Goal: Task Accomplishment & Management: Use online tool/utility

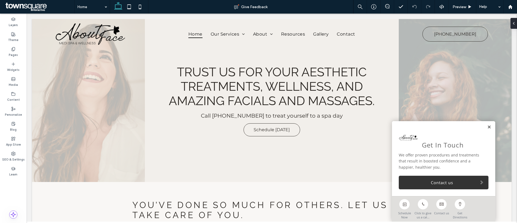
click at [487, 127] on link at bounding box center [489, 127] width 4 height 5
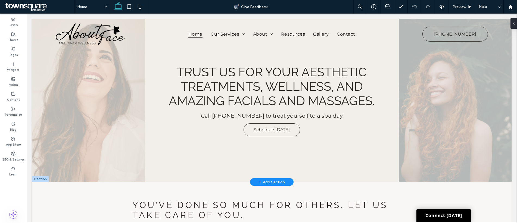
click at [269, 181] on div "+ Add Section" at bounding box center [272, 182] width 26 height 6
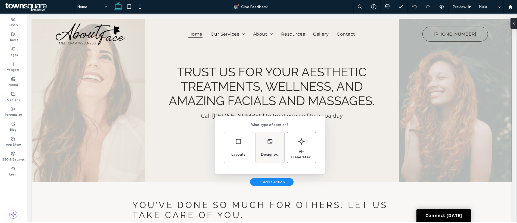
click at [262, 152] on span "Designed" at bounding box center [270, 154] width 22 height 5
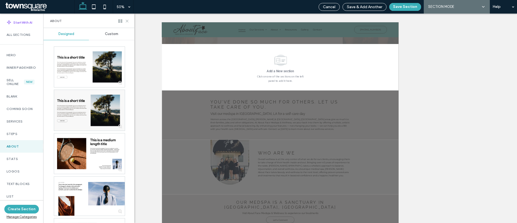
click at [126, 22] on use at bounding box center [127, 21] width 2 height 2
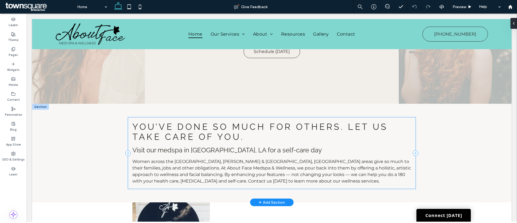
scroll to position [97, 0]
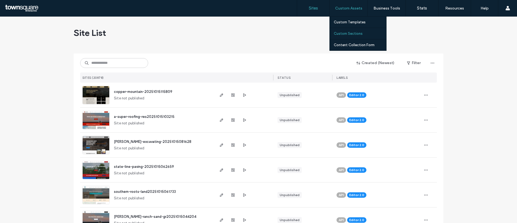
click at [348, 33] on label "Custom Sections" at bounding box center [348, 34] width 29 height 4
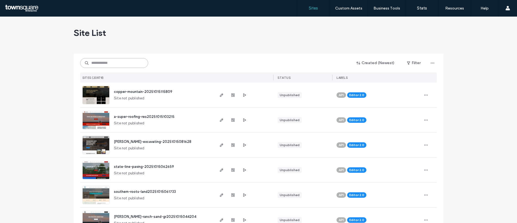
click at [125, 63] on input at bounding box center [114, 63] width 68 height 10
paste input "**********"
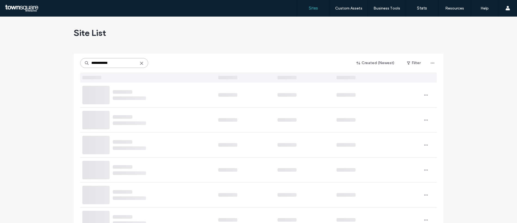
type input "**********"
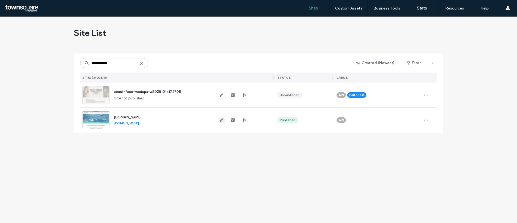
click at [220, 120] on use "button" at bounding box center [221, 119] width 3 height 3
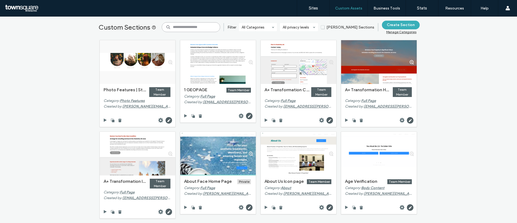
click at [206, 29] on input at bounding box center [191, 27] width 58 height 10
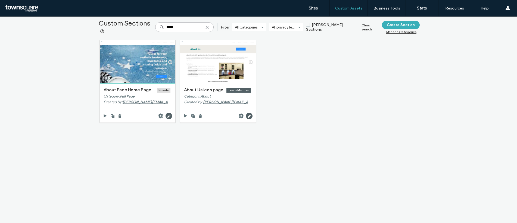
type input "*****"
click at [157, 118] on div at bounding box center [164, 115] width 14 height 7
click at [158, 116] on use at bounding box center [160, 115] width 5 height 5
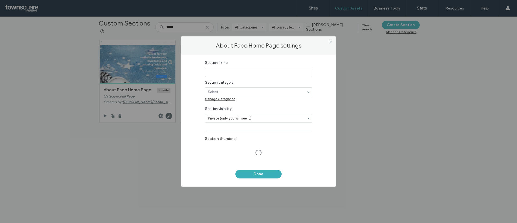
type input "**********"
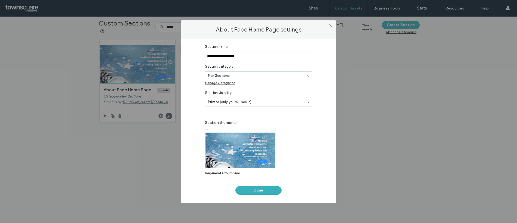
click at [215, 79] on div at bounding box center [258, 76] width 107 height 8
click at [225, 80] on div "Manage Categories" at bounding box center [258, 83] width 107 height 7
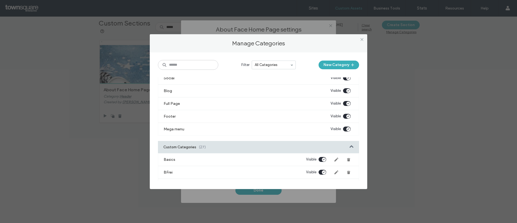
scroll to position [425, 0]
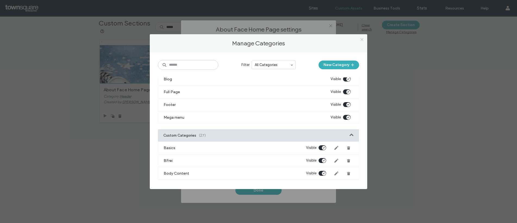
click at [360, 39] on icon at bounding box center [362, 39] width 4 height 4
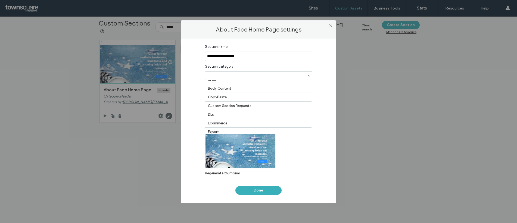
scroll to position [441, 0]
click at [268, 191] on button "Done" at bounding box center [258, 190] width 46 height 9
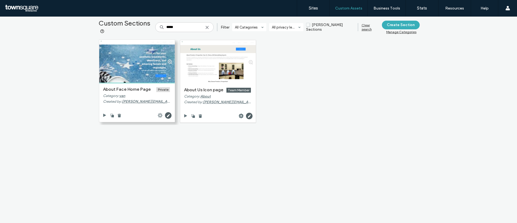
click at [158, 115] on use at bounding box center [160, 115] width 5 height 5
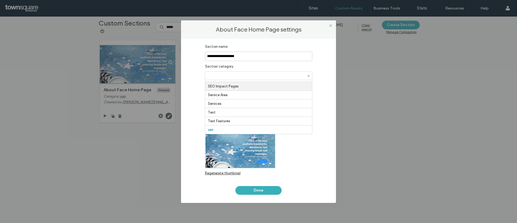
scroll to position [0, 0]
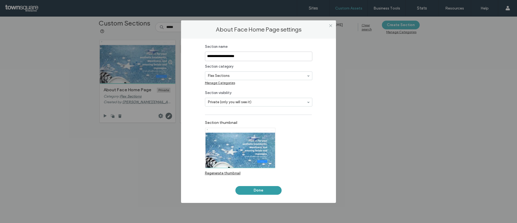
click at [266, 192] on button "Done" at bounding box center [258, 190] width 46 height 9
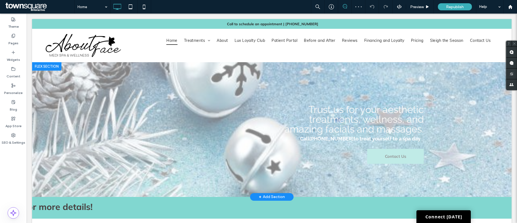
click at [47, 67] on div at bounding box center [46, 66] width 29 height 9
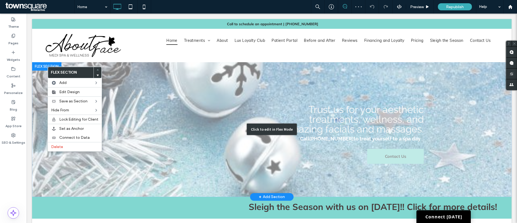
click at [43, 96] on div "Click to edit in Flex Mode" at bounding box center [271, 129] width 479 height 135
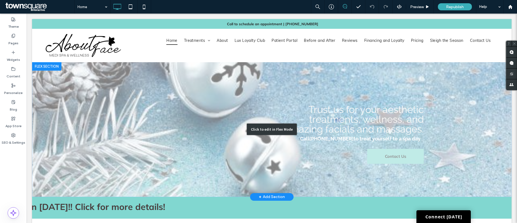
click at [238, 112] on div "Click to edit in Flex Mode" at bounding box center [271, 129] width 479 height 135
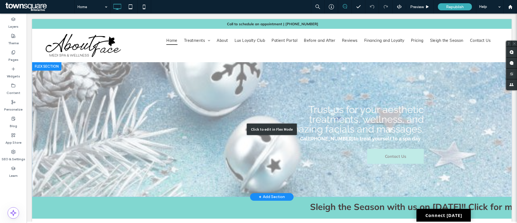
click at [238, 112] on div "Trust us for your aesthetic treatments, wellness, and amazing facials and massa…" at bounding box center [272, 129] width 326 height 135
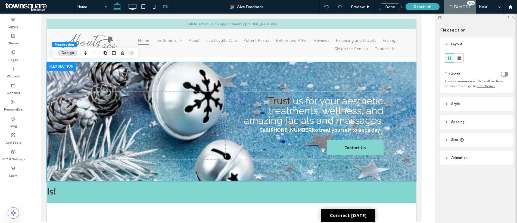
click at [131, 53] on use "button" at bounding box center [132, 53] width 4 height 1
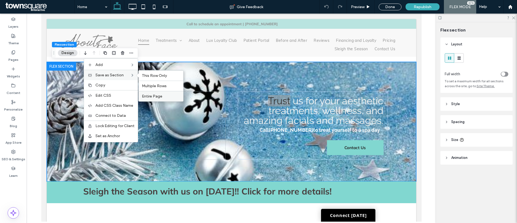
click at [157, 96] on span "Entire Page" at bounding box center [152, 96] width 20 height 5
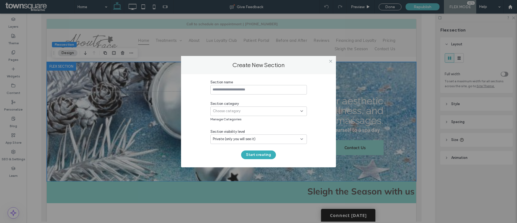
click at [243, 92] on input at bounding box center [258, 90] width 96 height 10
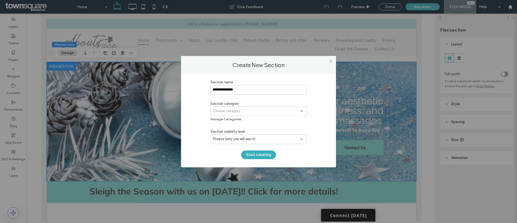
type input "**********"
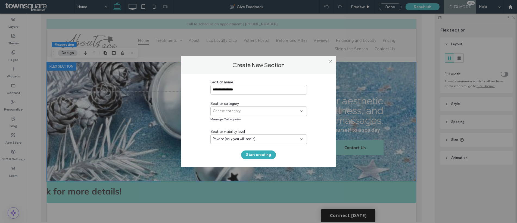
click at [241, 108] on div "Choose category" at bounding box center [256, 110] width 87 height 5
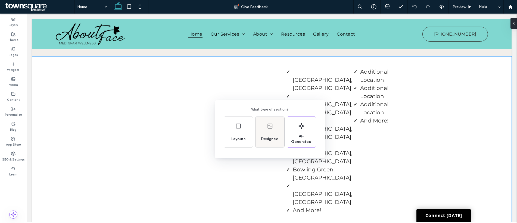
click at [268, 137] on span "Designed" at bounding box center [270, 138] width 22 height 5
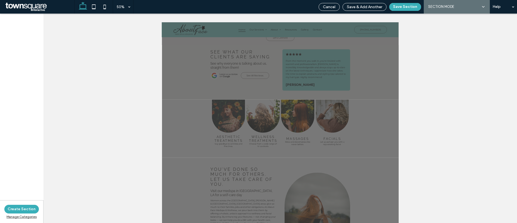
scroll to position [484, 0]
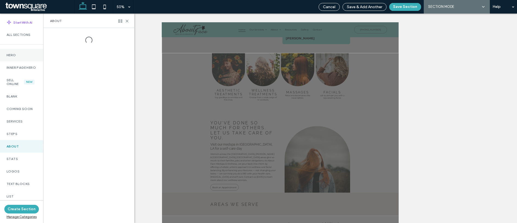
click at [15, 56] on label "Hero" at bounding box center [22, 55] width 30 height 4
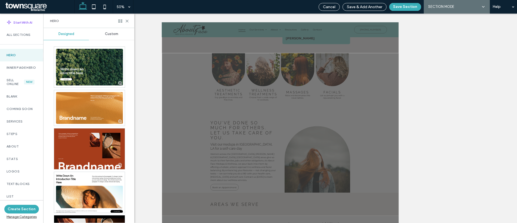
click at [105, 33] on span "Custom" at bounding box center [111, 34] width 13 height 4
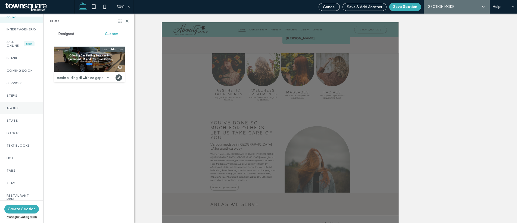
scroll to position [0, 0]
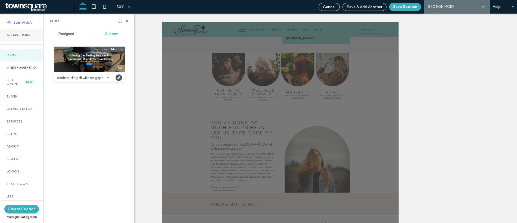
click at [20, 37] on div "All Sections" at bounding box center [21, 35] width 43 height 12
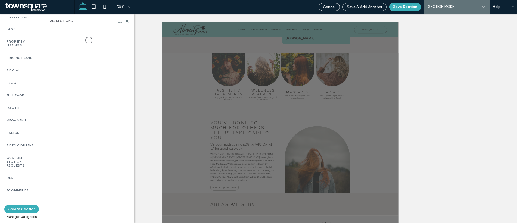
scroll to position [394, 0]
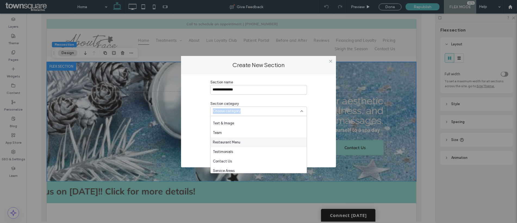
scroll to position [221, 0]
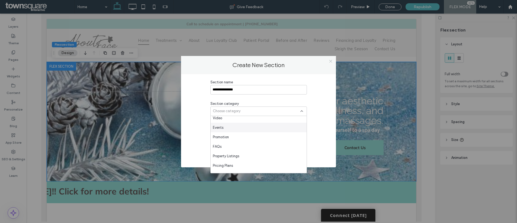
click at [329, 61] on icon at bounding box center [330, 61] width 4 height 4
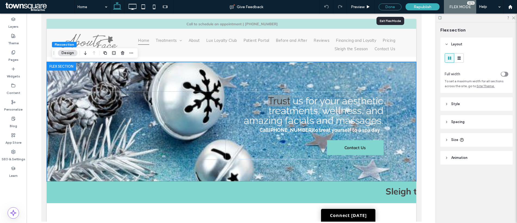
click at [384, 8] on div "Done" at bounding box center [389, 7] width 23 height 7
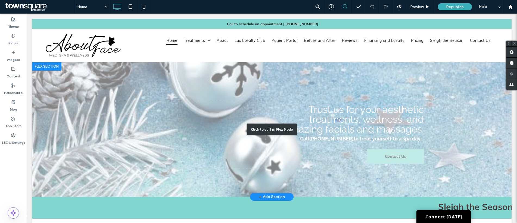
click at [82, 78] on div "Click to edit in Flex Mode" at bounding box center [271, 129] width 479 height 135
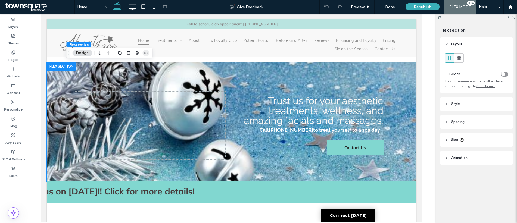
click at [144, 53] on use "button" at bounding box center [146, 53] width 4 height 1
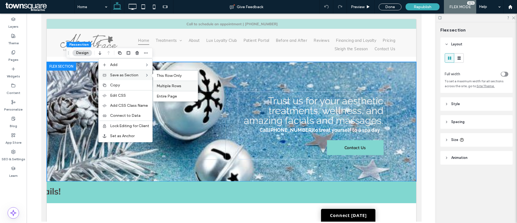
click at [161, 87] on span "Multiple Rows" at bounding box center [168, 86] width 25 height 5
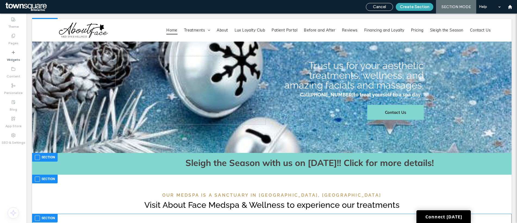
scroll to position [111, 0]
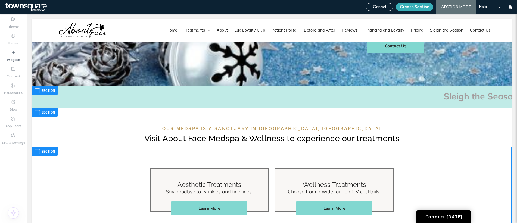
click at [38, 91] on span at bounding box center [37, 90] width 5 height 5
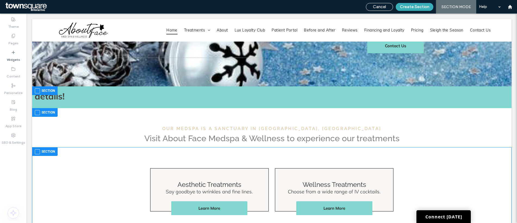
click at [39, 110] on span at bounding box center [37, 112] width 5 height 5
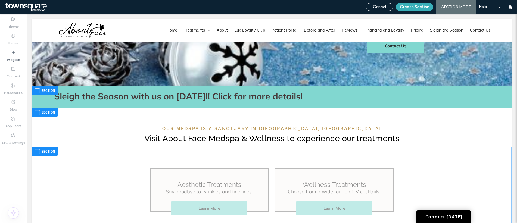
click at [37, 152] on span at bounding box center [37, 151] width 5 height 5
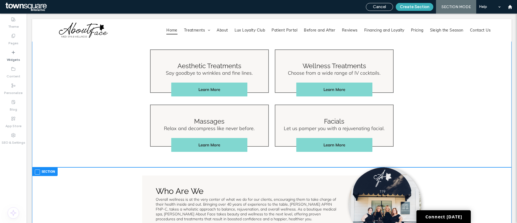
scroll to position [292, 0]
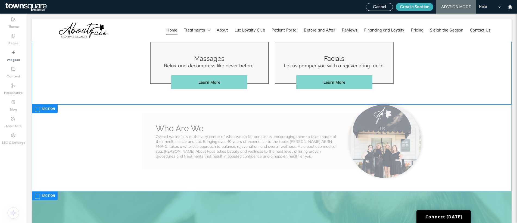
click at [40, 109] on label "Section" at bounding box center [45, 109] width 20 height 7
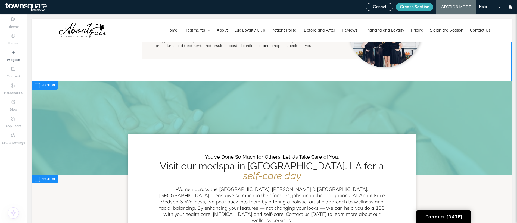
scroll to position [409, 0]
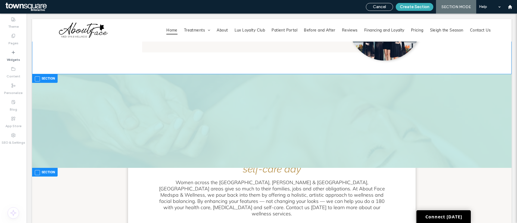
click at [37, 81] on label "Section" at bounding box center [45, 78] width 20 height 7
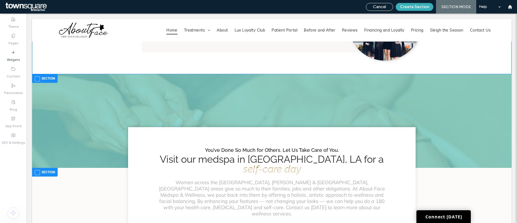
click at [37, 170] on span at bounding box center [37, 172] width 5 height 5
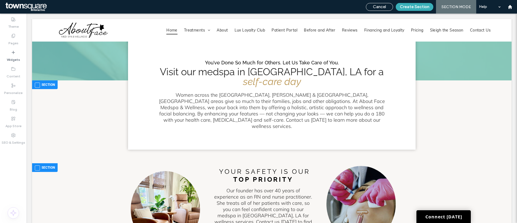
scroll to position [525, 0]
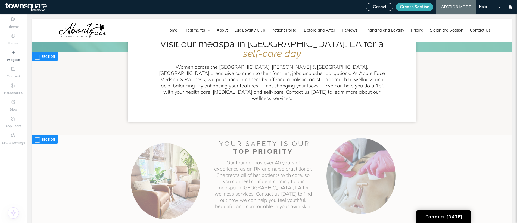
click at [38, 137] on span at bounding box center [37, 139] width 5 height 5
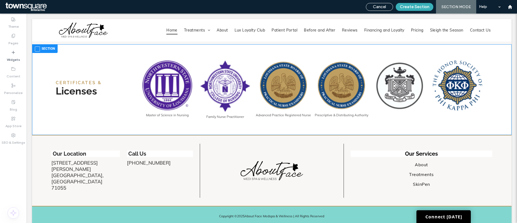
scroll to position [1072, 0]
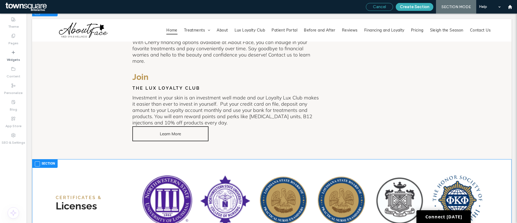
click at [386, 8] on span "Cancel" at bounding box center [379, 6] width 13 height 5
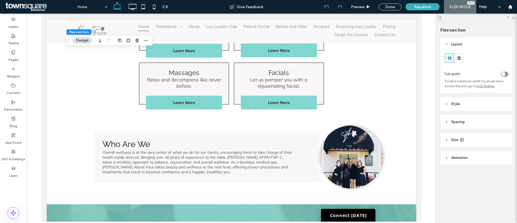
scroll to position [0, 0]
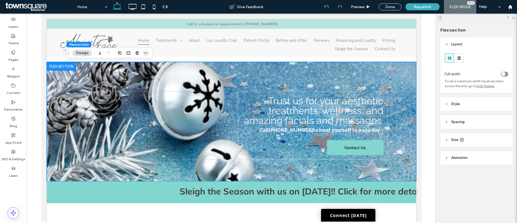
click at [146, 54] on icon "button" at bounding box center [146, 53] width 4 height 4
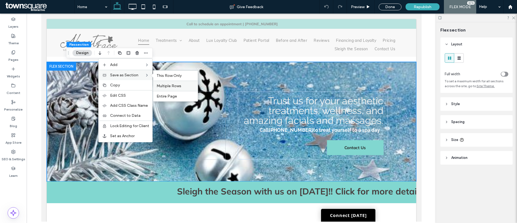
click at [170, 86] on span "Multiple Rows" at bounding box center [168, 86] width 25 height 5
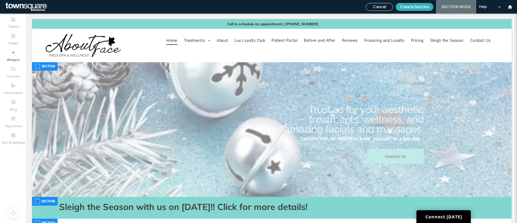
click at [38, 66] on span at bounding box center [37, 66] width 5 height 5
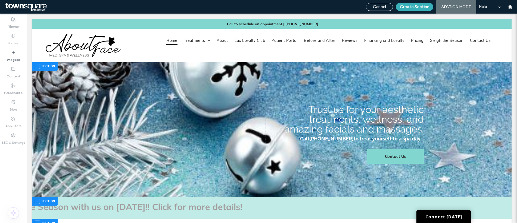
click at [37, 202] on span at bounding box center [37, 201] width 5 height 5
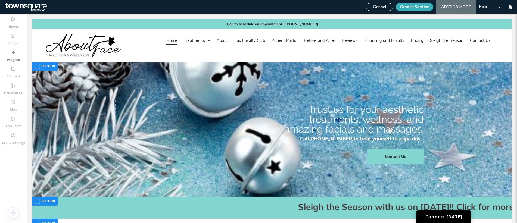
scroll to position [42, 0]
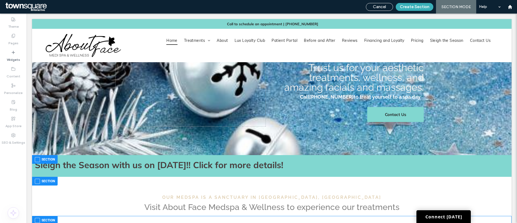
click at [36, 183] on span at bounding box center [37, 181] width 5 height 5
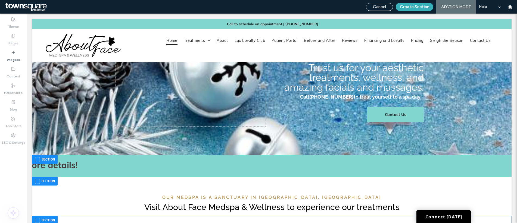
click at [37, 218] on span at bounding box center [37, 220] width 5 height 5
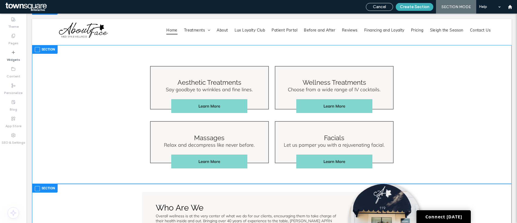
scroll to position [234, 0]
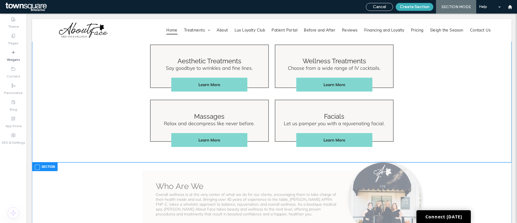
click at [37, 168] on span at bounding box center [37, 167] width 5 height 5
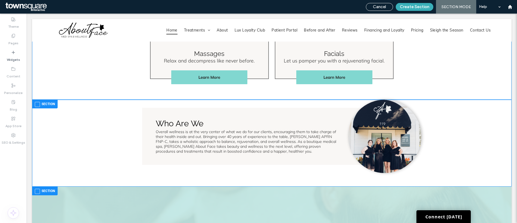
scroll to position [376, 0]
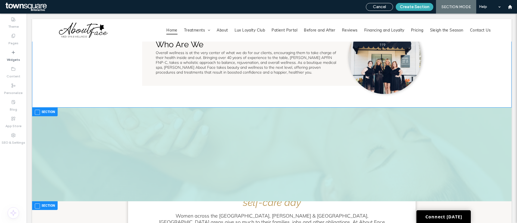
click at [35, 112] on span at bounding box center [37, 112] width 5 height 5
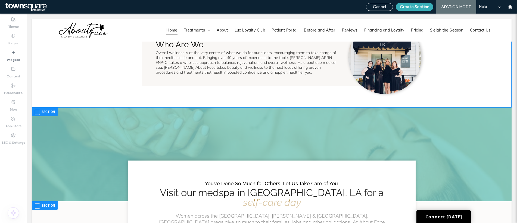
click at [37, 205] on span at bounding box center [37, 205] width 5 height 5
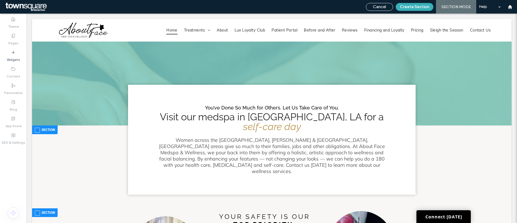
scroll to position [515, 0]
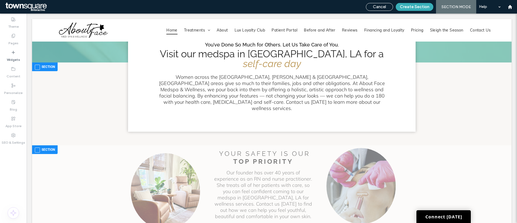
click at [36, 147] on span at bounding box center [37, 149] width 5 height 5
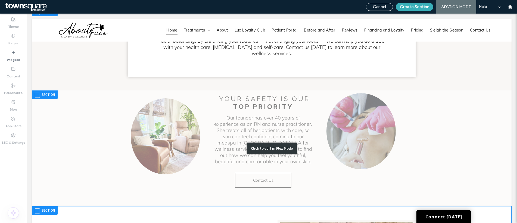
scroll to position [633, 0]
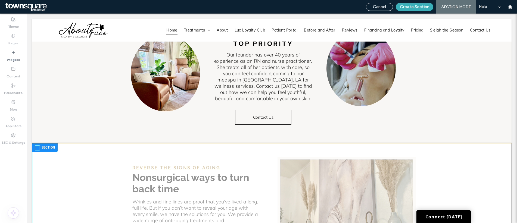
click at [40, 144] on label "Section" at bounding box center [45, 147] width 20 height 7
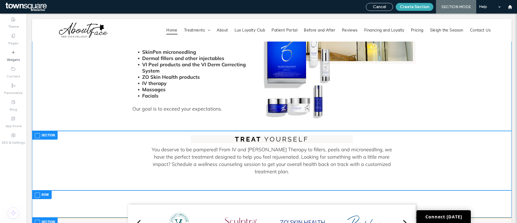
scroll to position [861, 0]
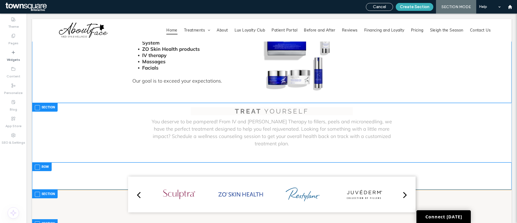
click at [37, 105] on span at bounding box center [37, 107] width 5 height 5
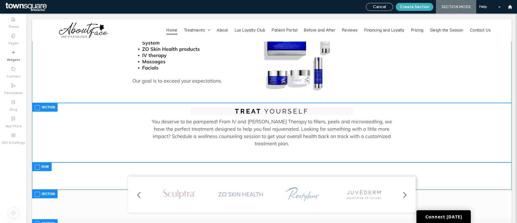
click at [35, 192] on span at bounding box center [37, 194] width 5 height 5
click at [36, 221] on span at bounding box center [37, 223] width 5 height 5
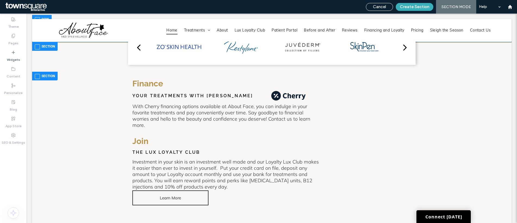
scroll to position [1076, 0]
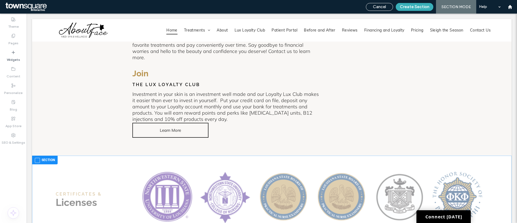
click at [37, 158] on span at bounding box center [37, 160] width 5 height 5
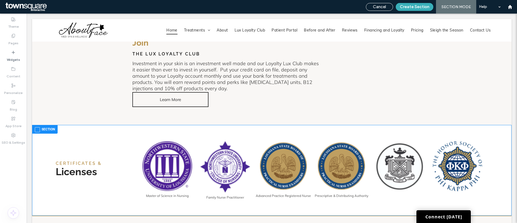
scroll to position [1079, 0]
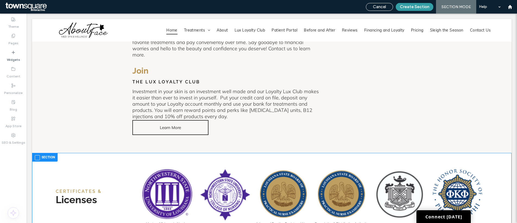
click at [410, 10] on button "Create Section" at bounding box center [413, 7] width 37 height 8
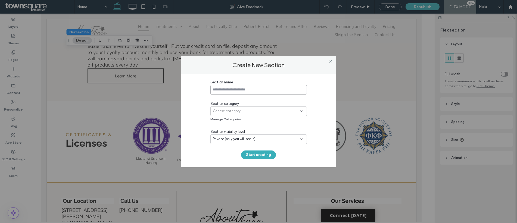
click at [223, 91] on input at bounding box center [258, 90] width 96 height 10
type input "**********"
click at [232, 108] on span "Choose category" at bounding box center [227, 110] width 28 height 5
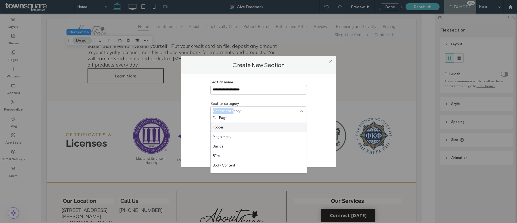
scroll to position [291, 0]
click at [230, 122] on div "Full Page" at bounding box center [258, 125] width 96 height 10
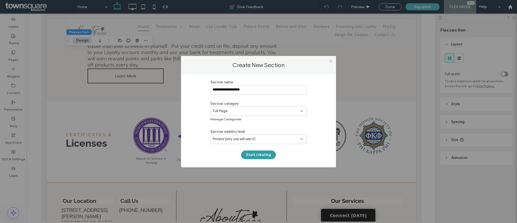
click at [257, 152] on button "Start creating" at bounding box center [258, 154] width 35 height 9
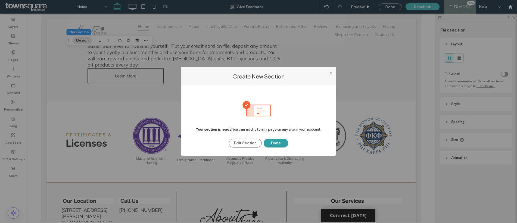
click at [280, 142] on button "Done" at bounding box center [275, 143] width 24 height 9
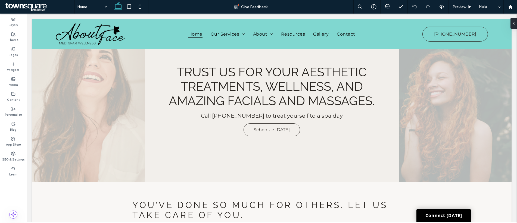
scroll to position [893, 0]
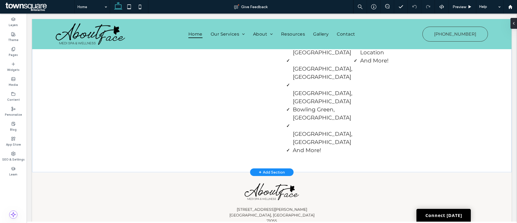
click at [273, 169] on div "+ Add Section" at bounding box center [272, 172] width 26 height 6
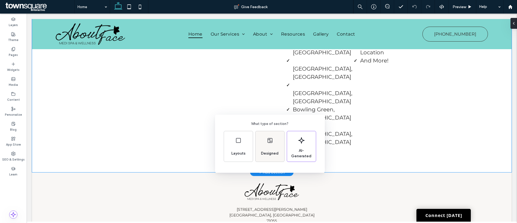
click at [265, 148] on div "Designed" at bounding box center [270, 153] width 22 height 12
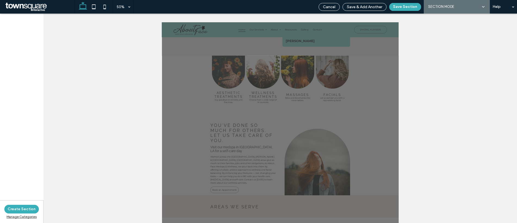
scroll to position [484, 0]
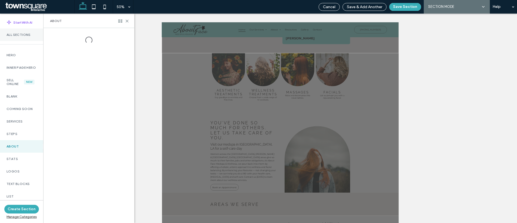
click at [14, 34] on label "All Sections" at bounding box center [22, 35] width 30 height 4
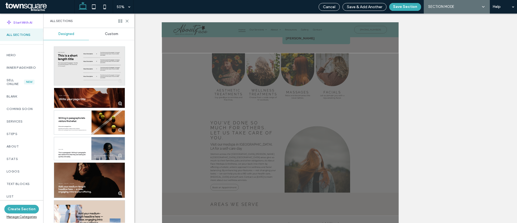
click at [106, 33] on span "Custom" at bounding box center [111, 34] width 13 height 4
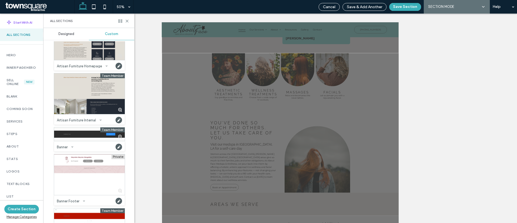
scroll to position [927, 0]
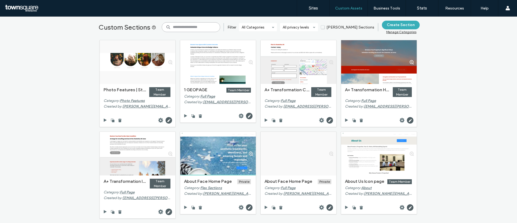
click at [206, 27] on input at bounding box center [191, 27] width 58 height 10
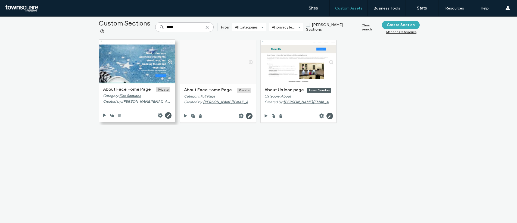
type input "*****"
click at [118, 115] on use at bounding box center [119, 116] width 3 height 4
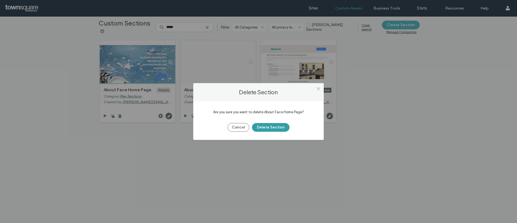
click at [284, 125] on button "Delete Section" at bounding box center [270, 127] width 37 height 9
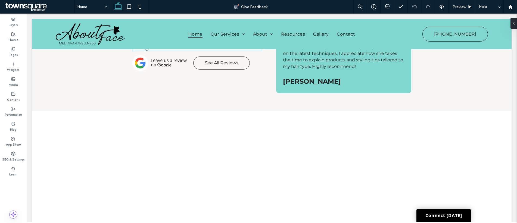
scroll to position [893, 0]
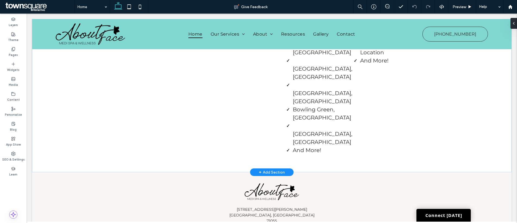
click at [273, 169] on div "+ Add Section" at bounding box center [272, 172] width 26 height 6
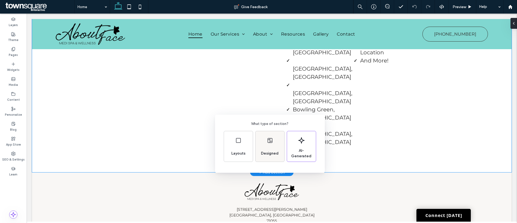
click at [265, 148] on div "Designed" at bounding box center [270, 153] width 22 height 12
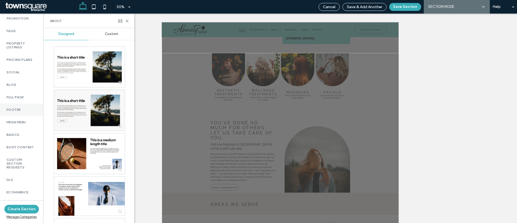
scroll to position [295, 0]
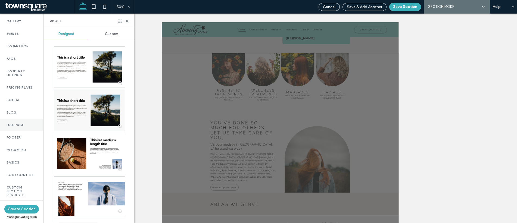
click at [19, 127] on label "Full Page" at bounding box center [22, 125] width 30 height 4
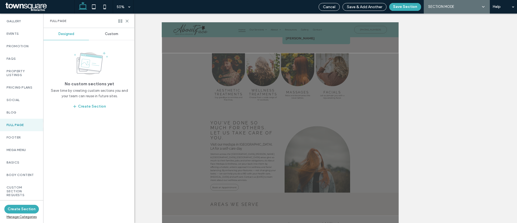
click at [104, 37] on div "Custom" at bounding box center [111, 34] width 45 height 12
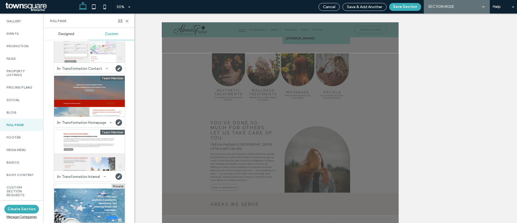
scroll to position [166, 0]
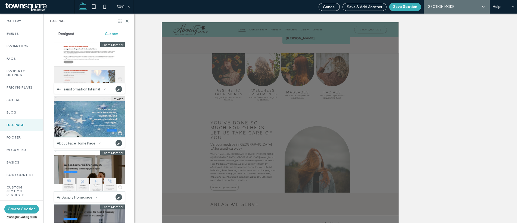
click at [60, 104] on div at bounding box center [89, 116] width 71 height 41
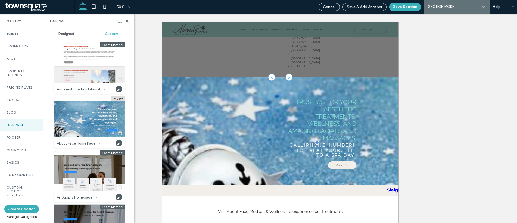
scroll to position [938, 0]
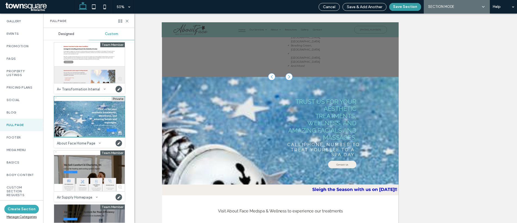
click at [401, 7] on button "Save Section" at bounding box center [405, 7] width 32 height 8
